Goal: Complete application form

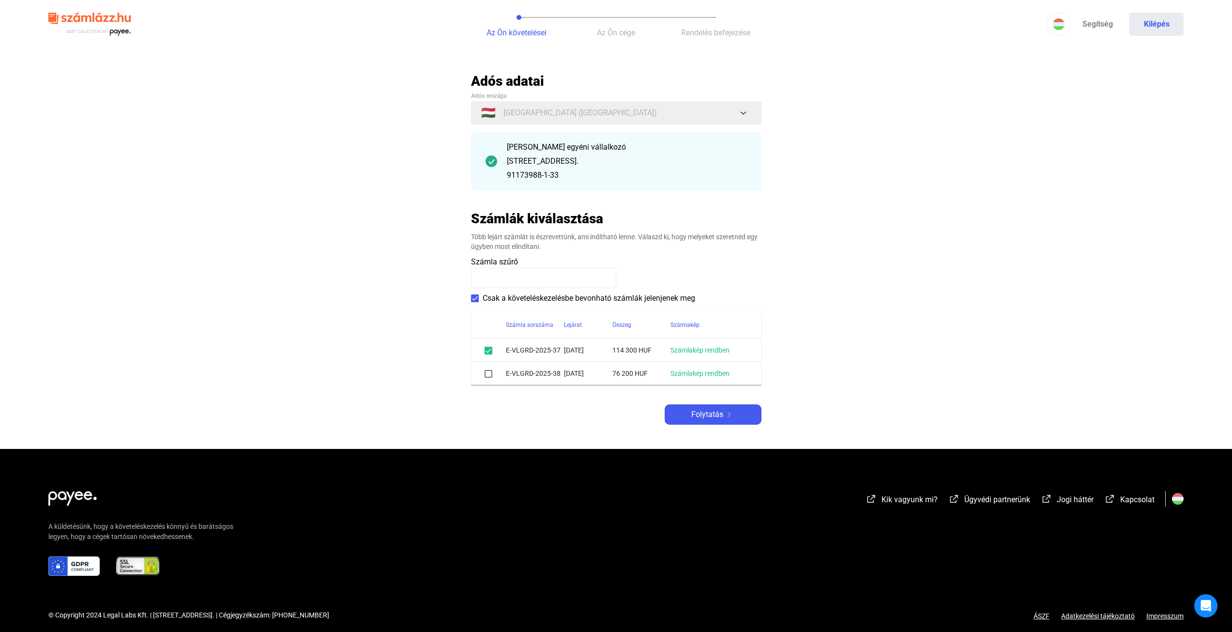
click at [490, 378] on mat-checkbox at bounding box center [489, 374] width 8 height 12
click at [490, 375] on span at bounding box center [489, 374] width 8 height 8
click at [711, 413] on span "Folytatás" at bounding box center [708, 415] width 32 height 12
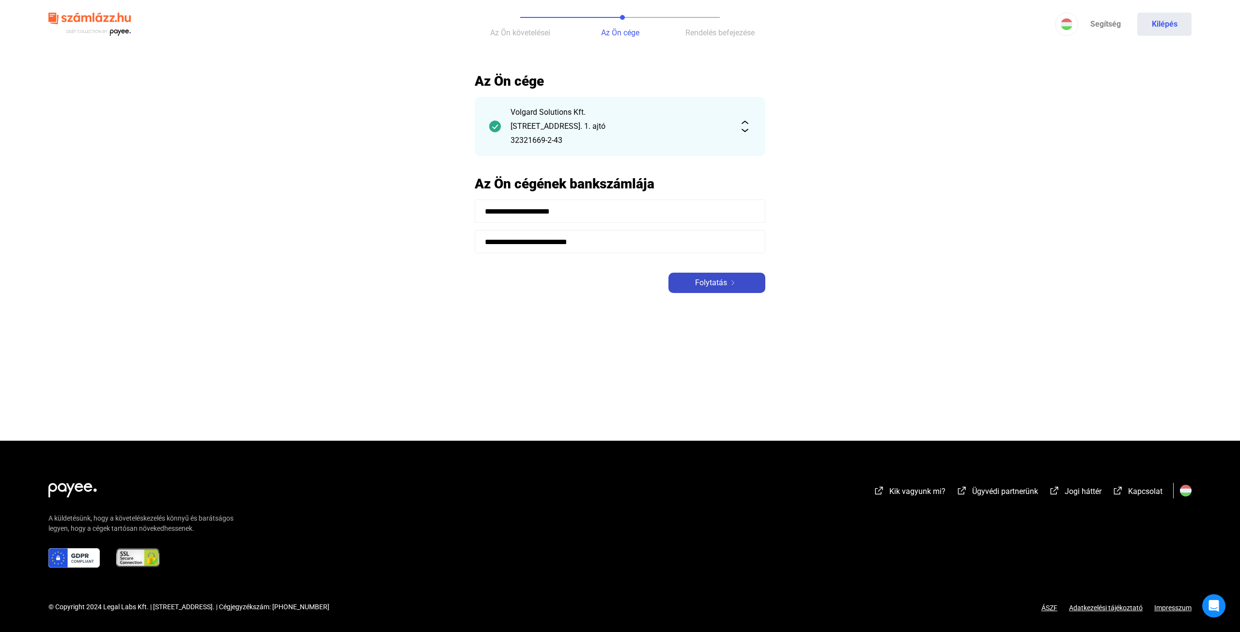
click at [693, 280] on div "Folytatás" at bounding box center [716, 283] width 91 height 12
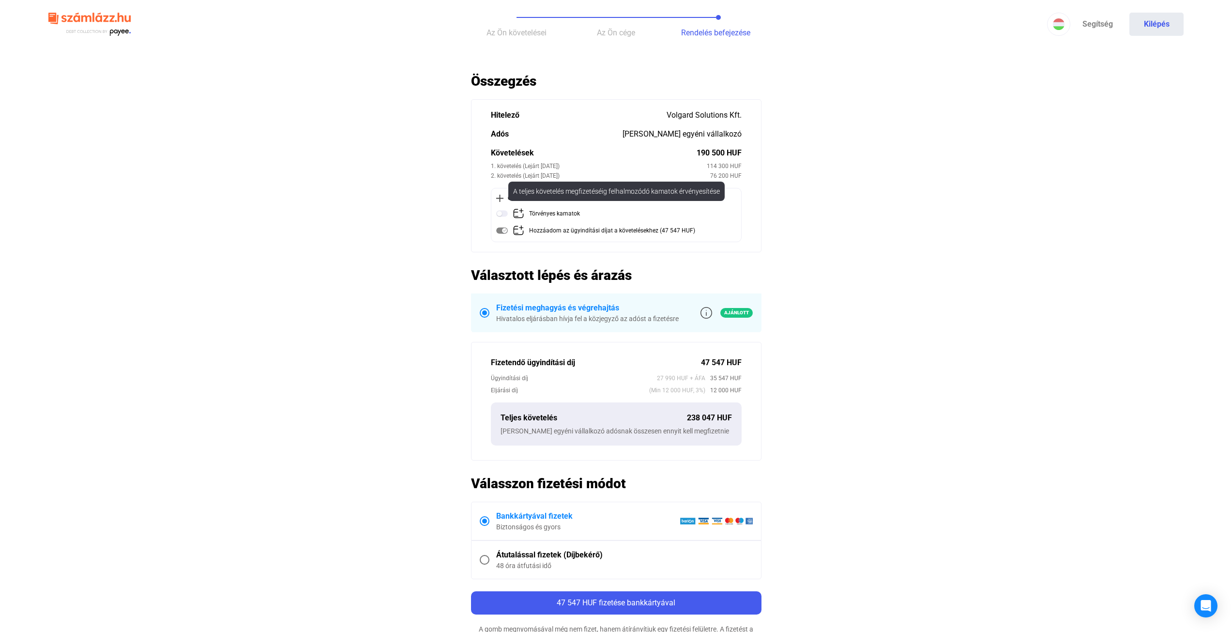
click at [501, 213] on img at bounding box center [502, 214] width 12 height 12
